Goal: Communication & Community: Answer question/provide support

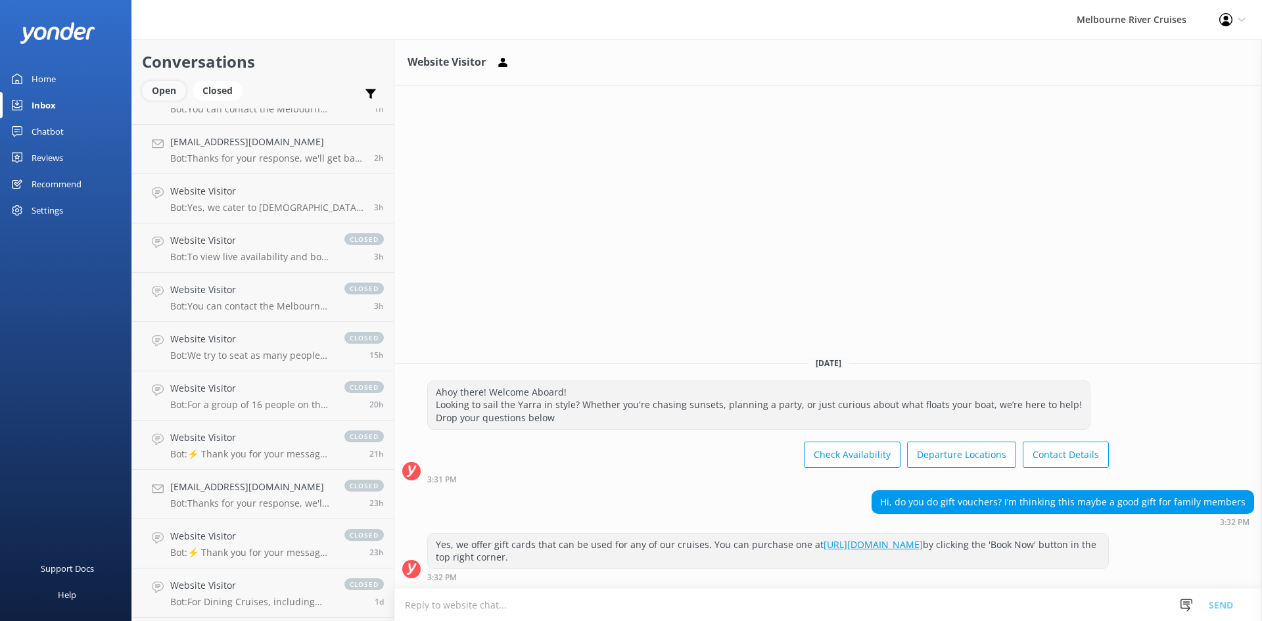
click at [171, 87] on div "Open" at bounding box center [164, 91] width 44 height 20
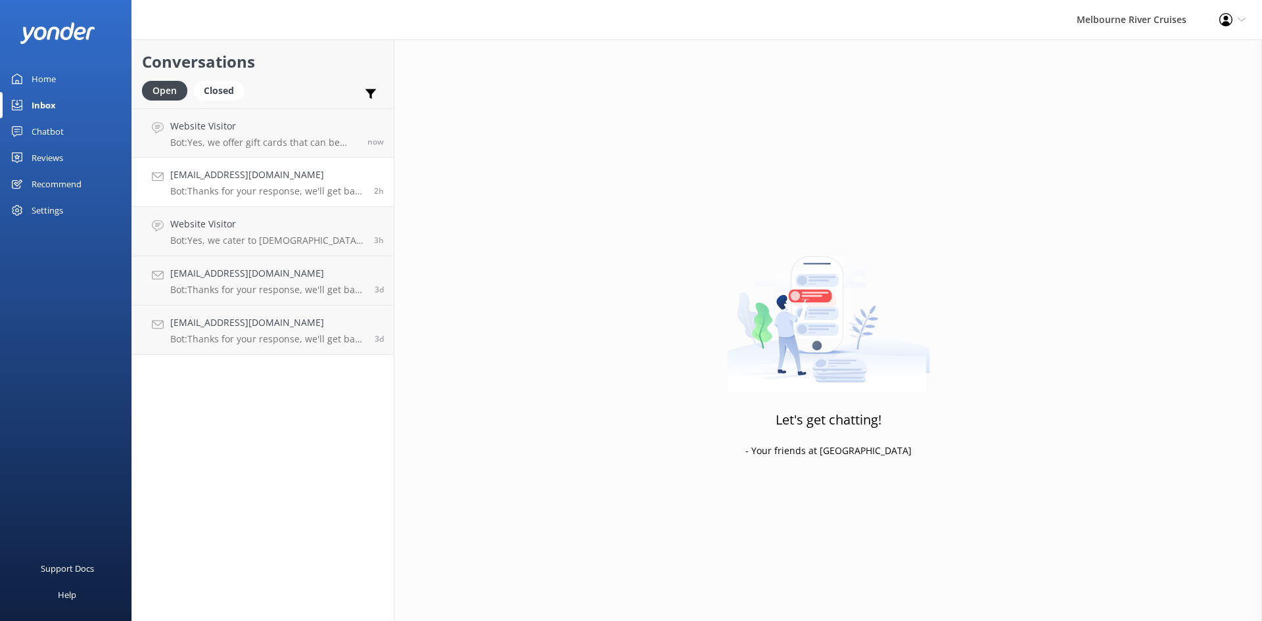
click at [239, 178] on h4 "[EMAIL_ADDRESS][DOMAIN_NAME]" at bounding box center [267, 175] width 194 height 14
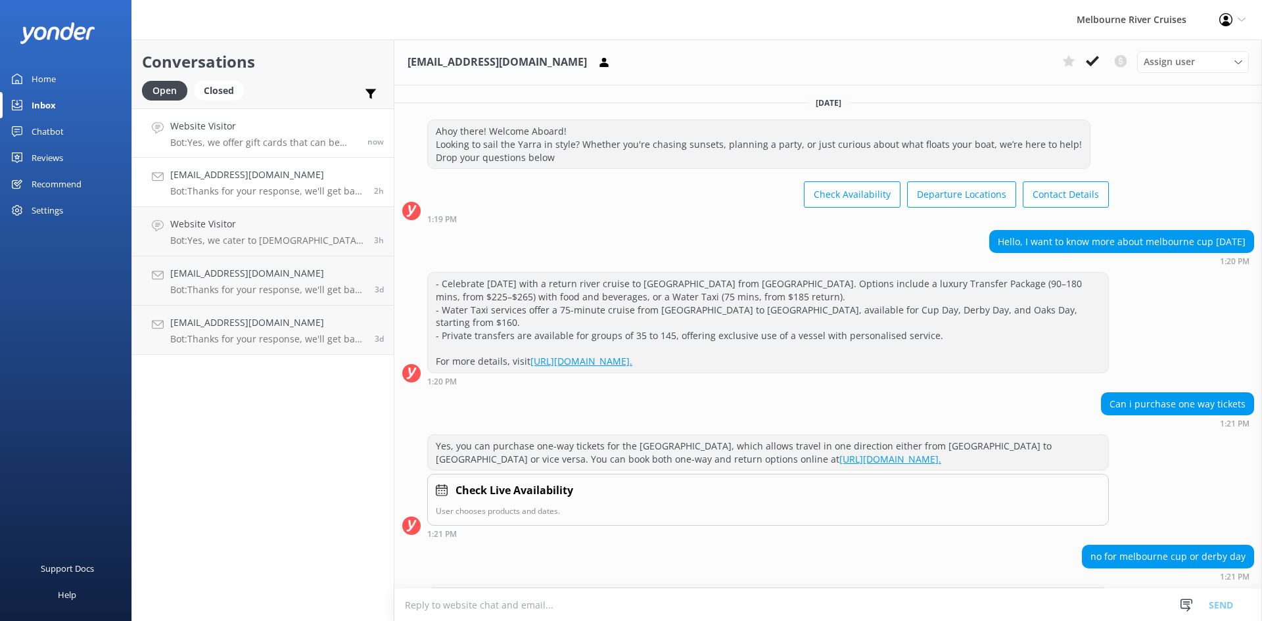
scroll to position [204, 0]
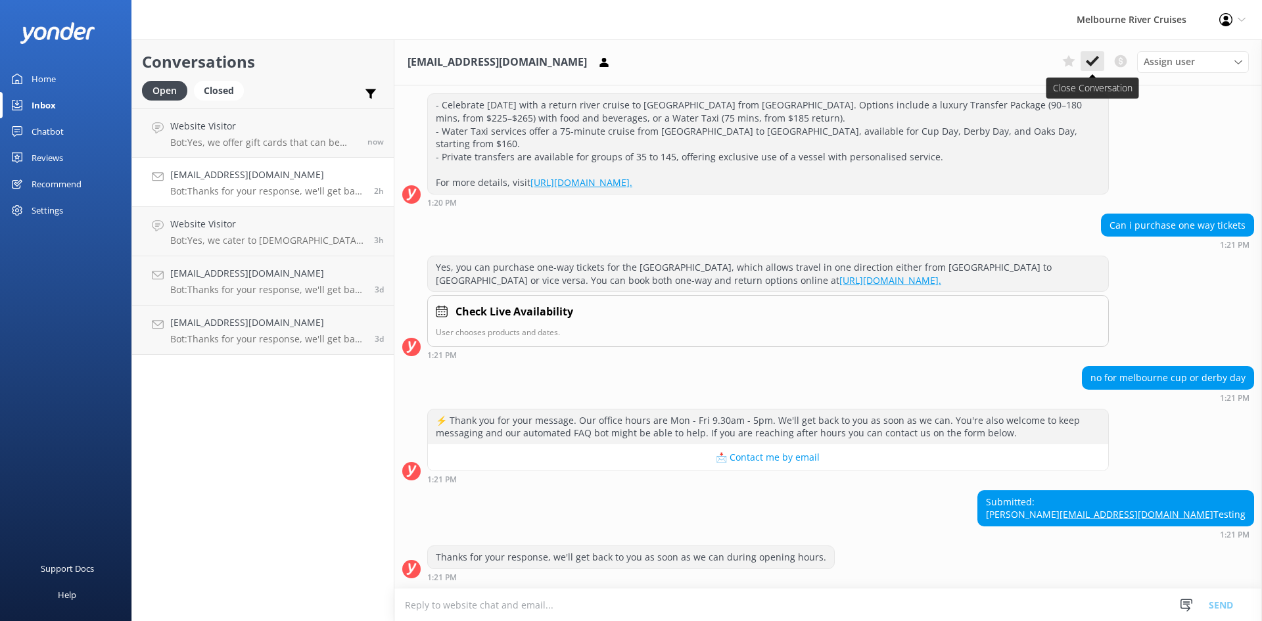
click at [1090, 65] on use at bounding box center [1092, 61] width 13 height 11
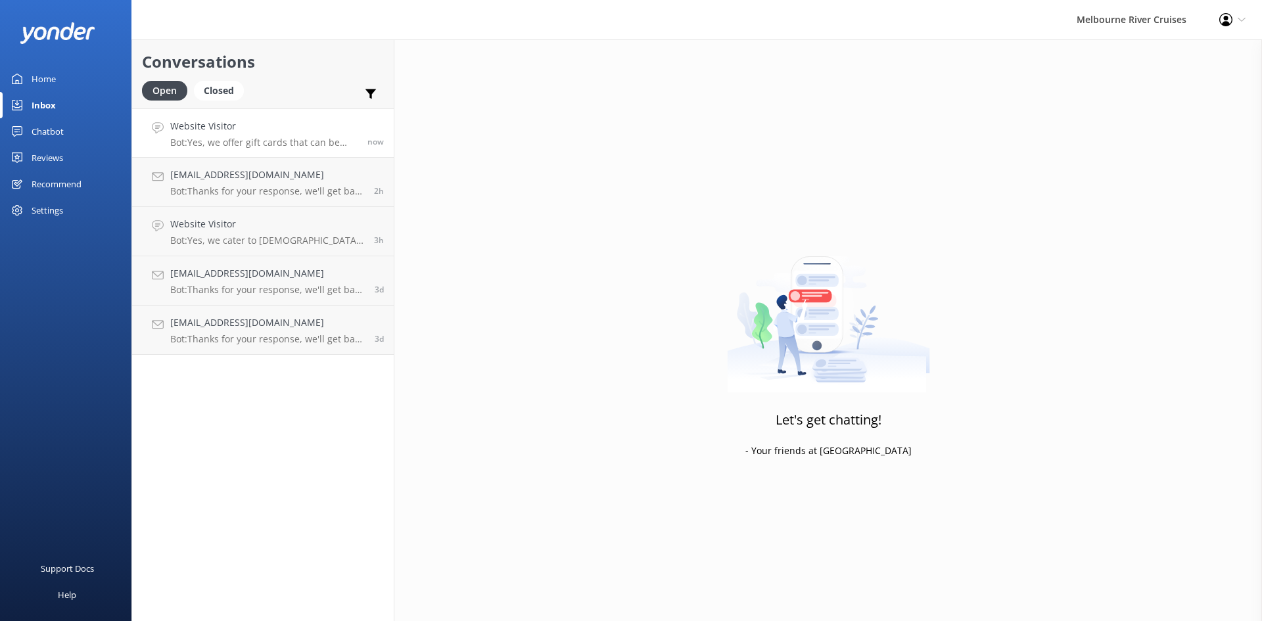
click at [215, 135] on div "Website Visitor Bot: Yes, we offer gift cards that can be used for any of our c…" at bounding box center [263, 133] width 187 height 28
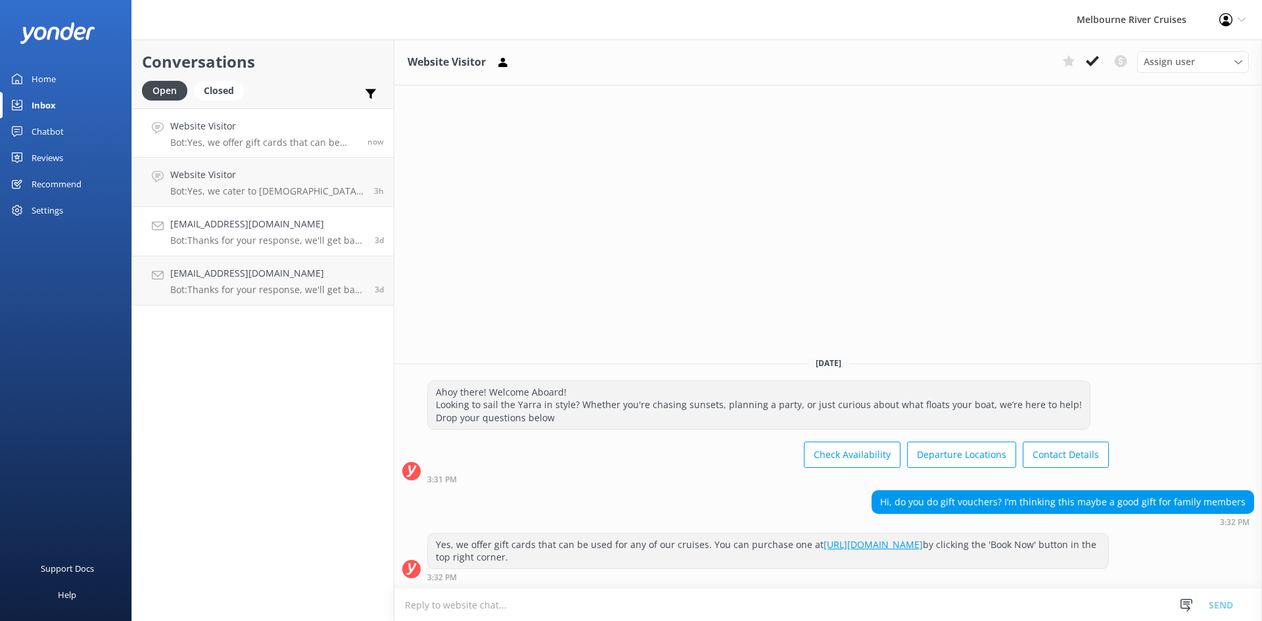
drag, startPoint x: 239, startPoint y: 216, endPoint x: 238, endPoint y: 207, distance: 8.6
click at [237, 216] on link "[EMAIL_ADDRESS][DOMAIN_NAME] Bot: Thanks for your response, we'll get back to y…" at bounding box center [263, 231] width 262 height 49
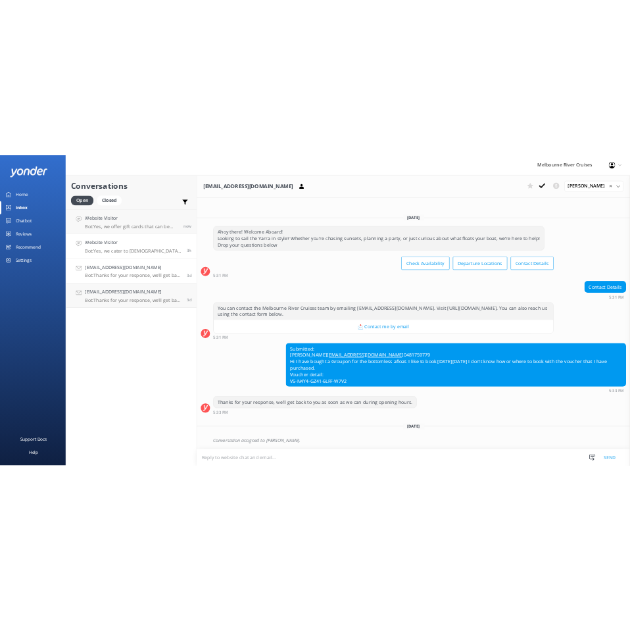
scroll to position [4, 0]
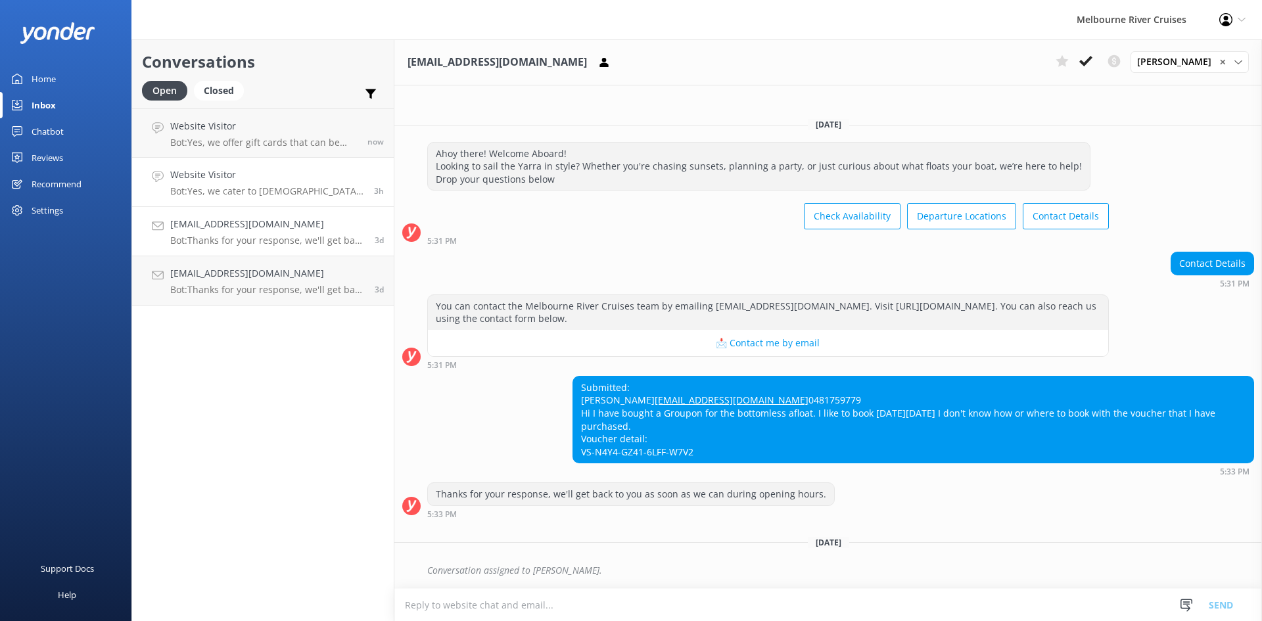
click at [247, 173] on h4 "Website Visitor" at bounding box center [267, 175] width 194 height 14
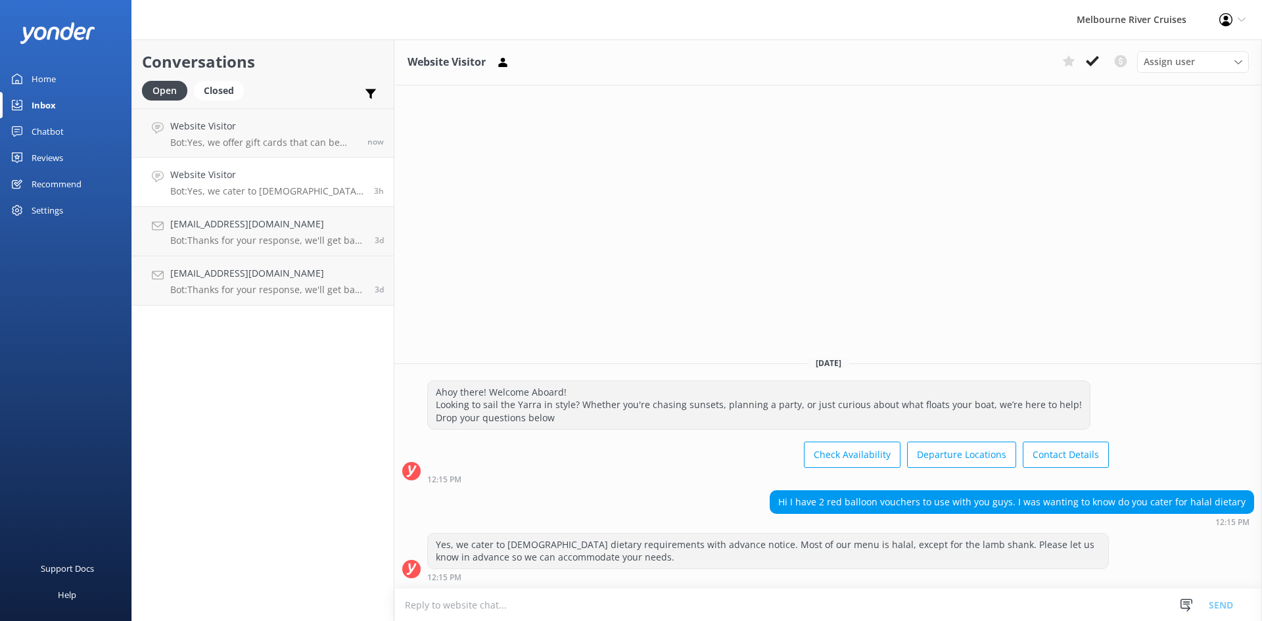
click at [262, 168] on h4 "Website Visitor" at bounding box center [267, 175] width 194 height 14
click at [258, 121] on h4 "Website Visitor" at bounding box center [263, 126] width 187 height 14
click at [1092, 58] on icon at bounding box center [1092, 61] width 13 height 13
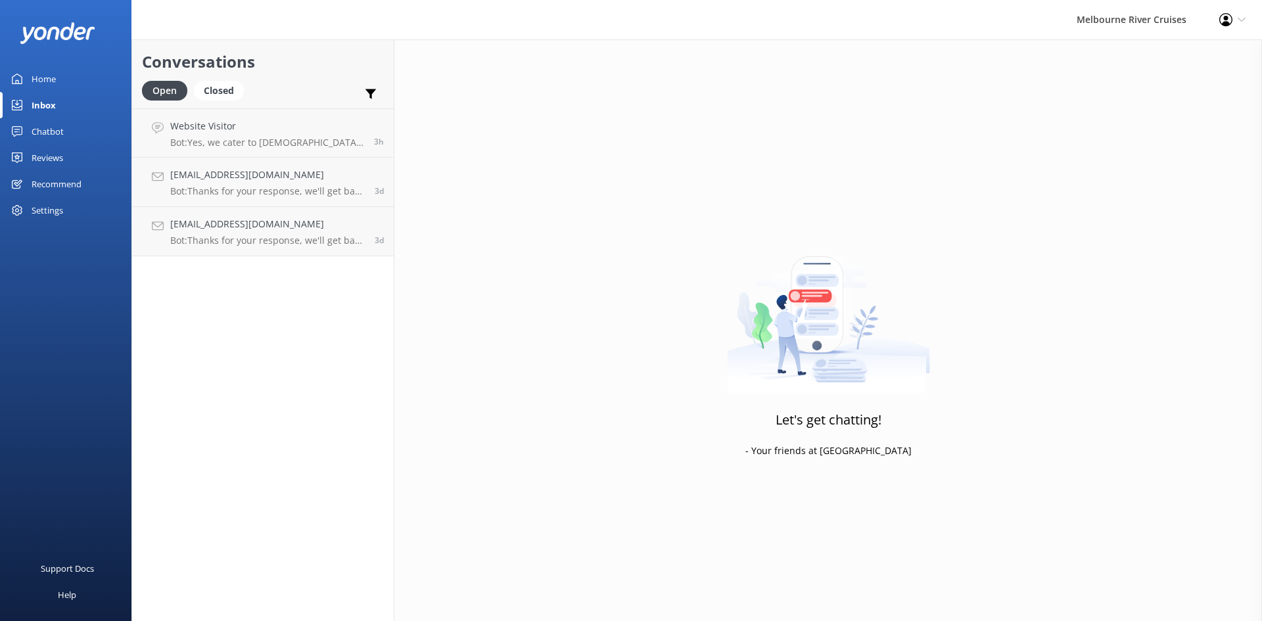
click at [240, 133] on h4 "Website Visitor" at bounding box center [267, 126] width 194 height 14
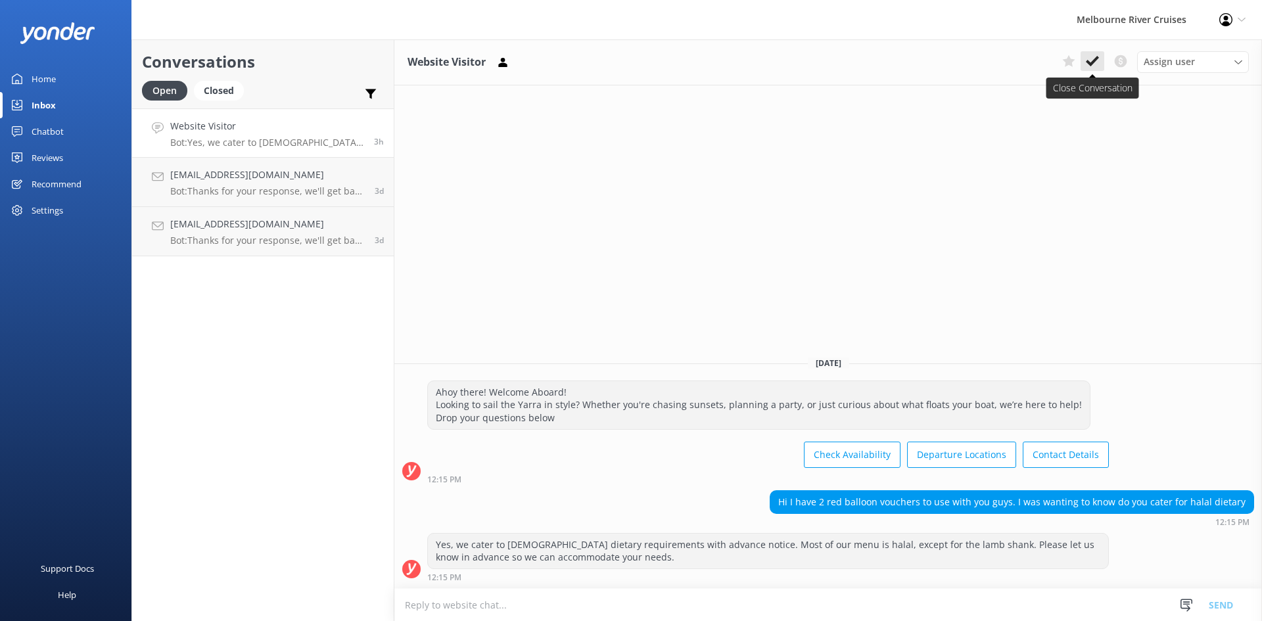
click at [1096, 60] on use at bounding box center [1092, 61] width 13 height 11
